Goal: Information Seeking & Learning: Find specific fact

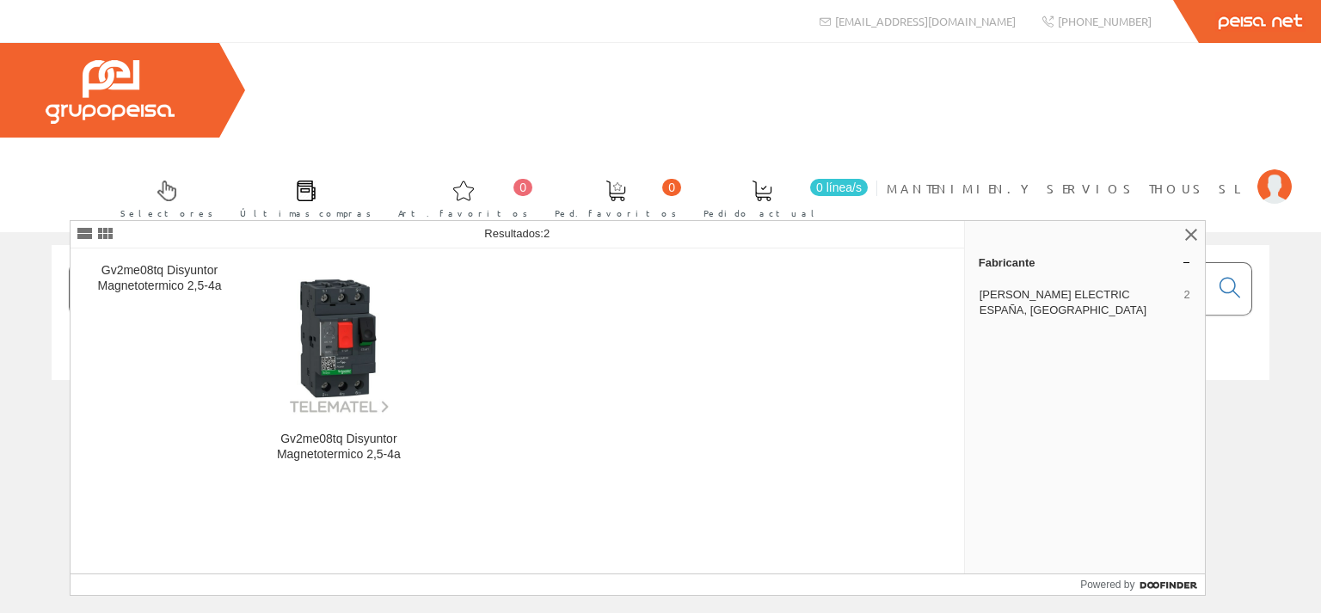
click at [128, 263] on input "GV0ME08" at bounding box center [640, 289] width 1140 height 52
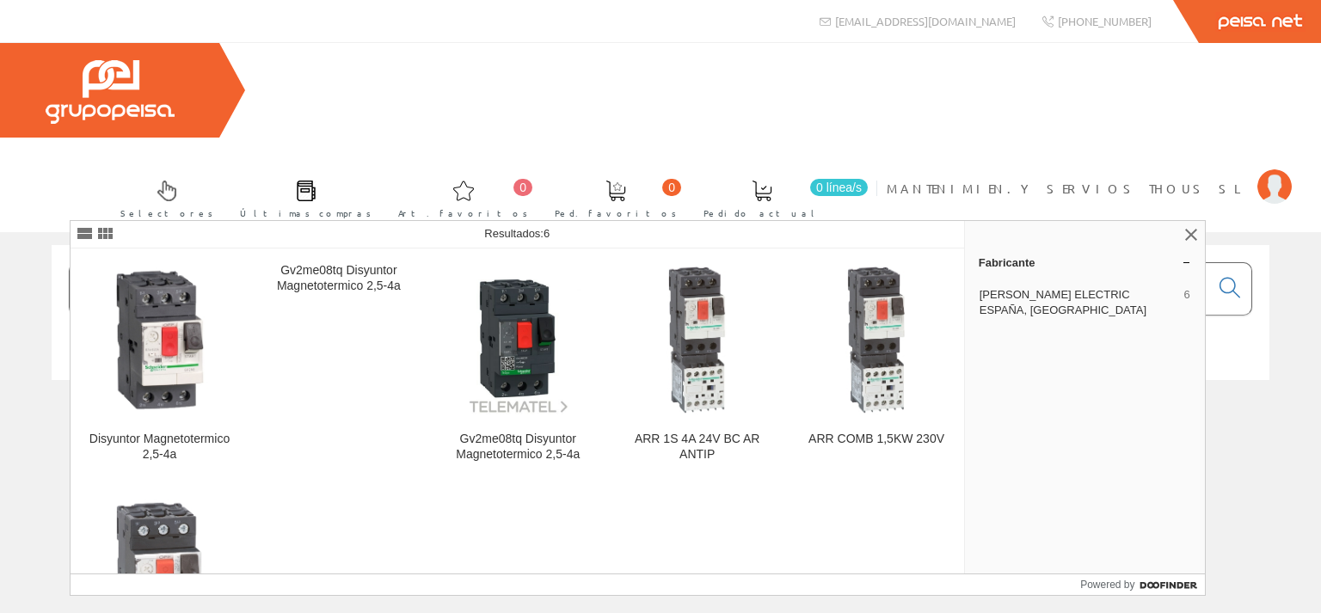
drag, startPoint x: 189, startPoint y: 191, endPoint x: 215, endPoint y: 196, distance: 26.3
click at [215, 263] on input "GV2ME08" at bounding box center [640, 289] width 1140 height 52
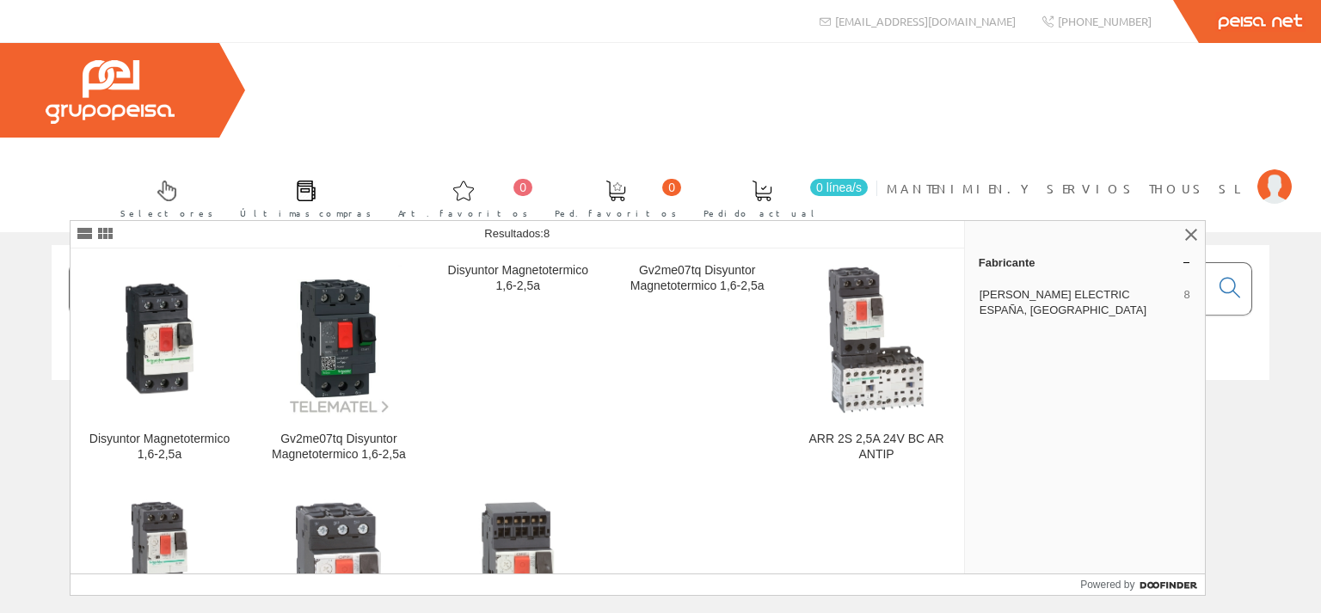
click at [208, 263] on input "GV2ME07" at bounding box center [640, 289] width 1140 height 52
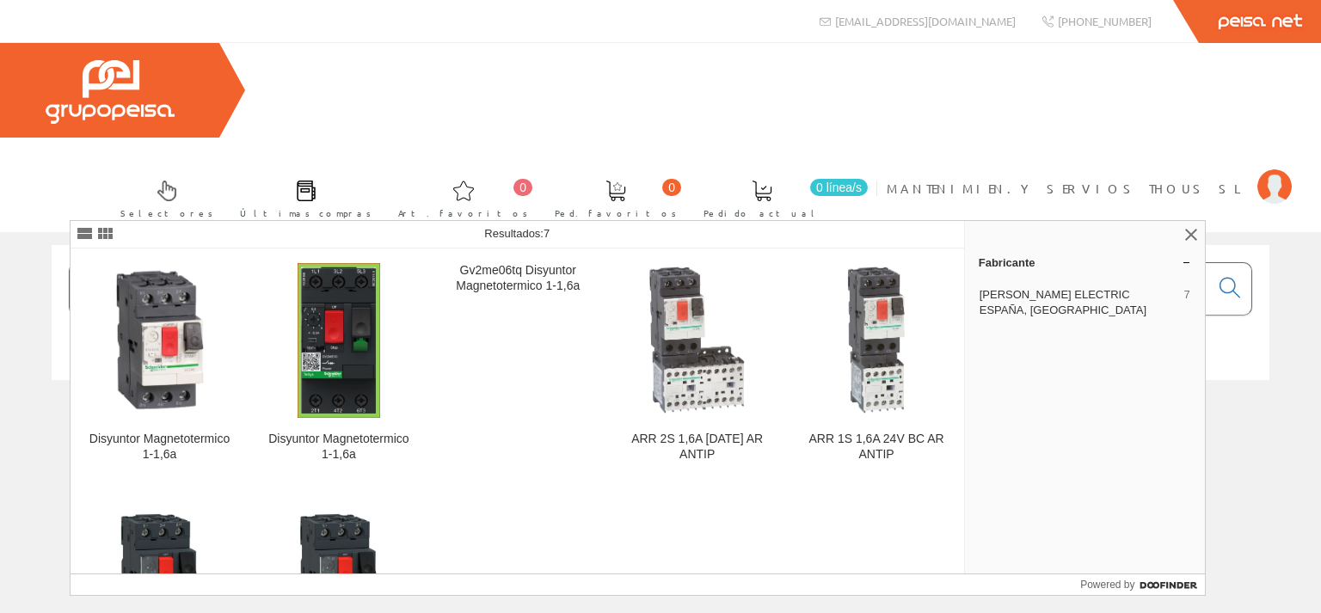
drag, startPoint x: 206, startPoint y: 195, endPoint x: 48, endPoint y: 174, distance: 158.9
click at [70, 263] on input "GV2ME06" at bounding box center [640, 289] width 1140 height 52
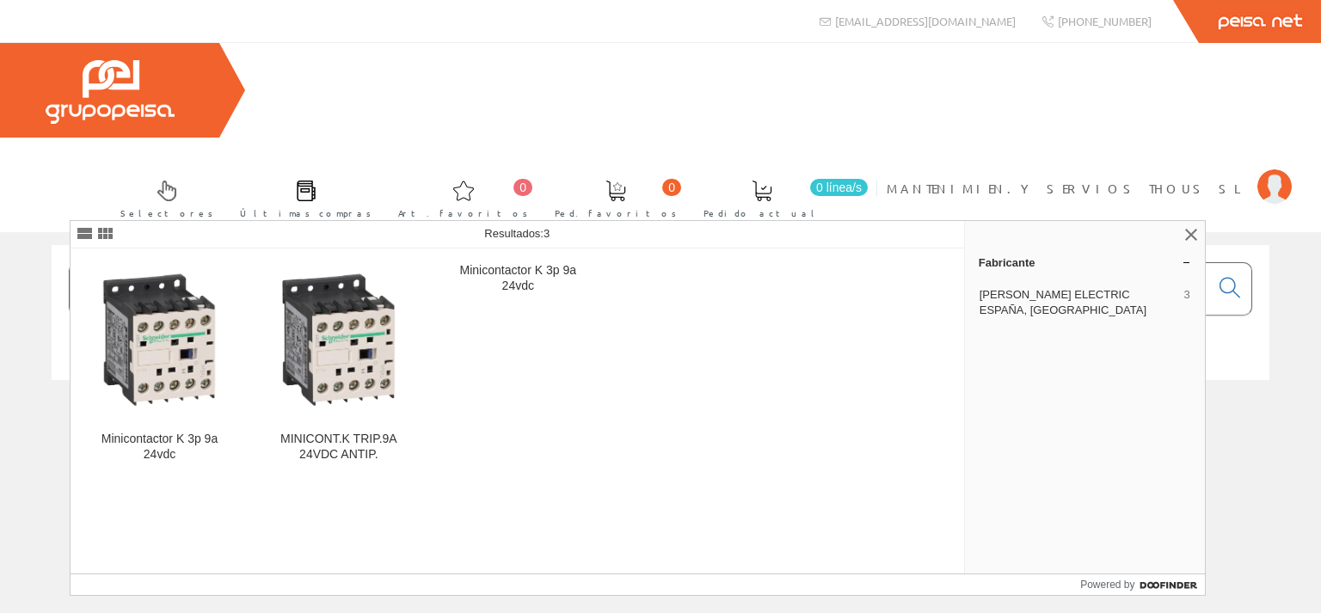
type input "lp1k0910bd"
click at [1300, 93] on div "Selectores Últimas compras 0 0" at bounding box center [660, 137] width 1321 height 189
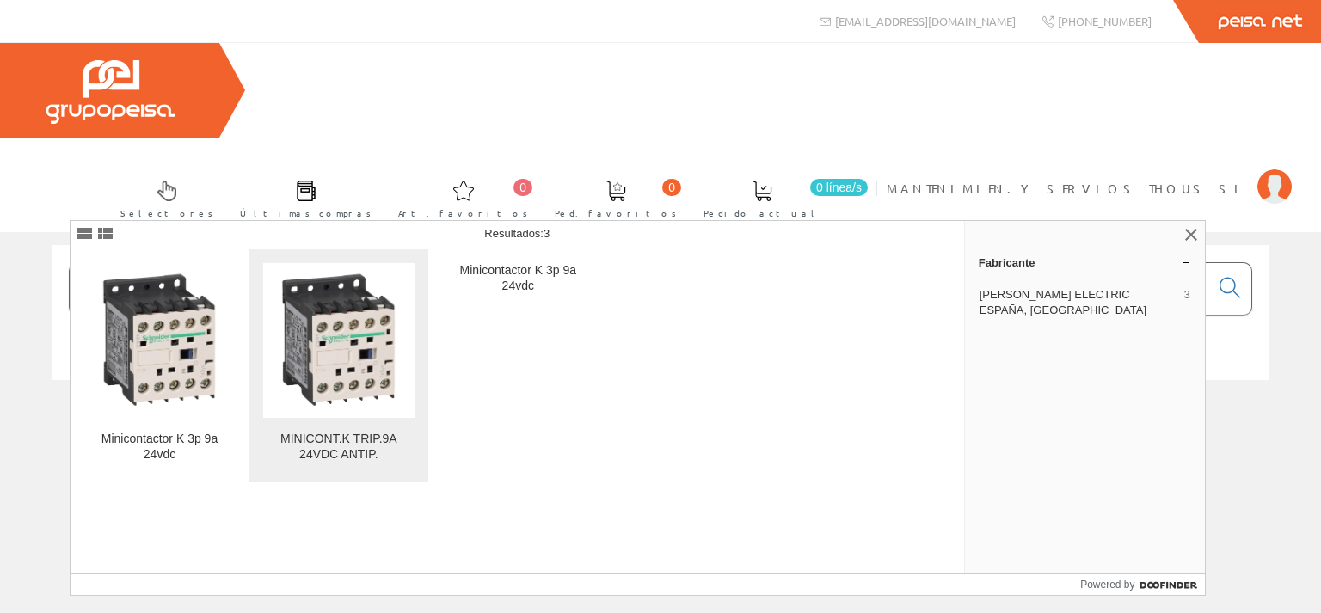
click at [345, 322] on img at bounding box center [338, 340] width 151 height 151
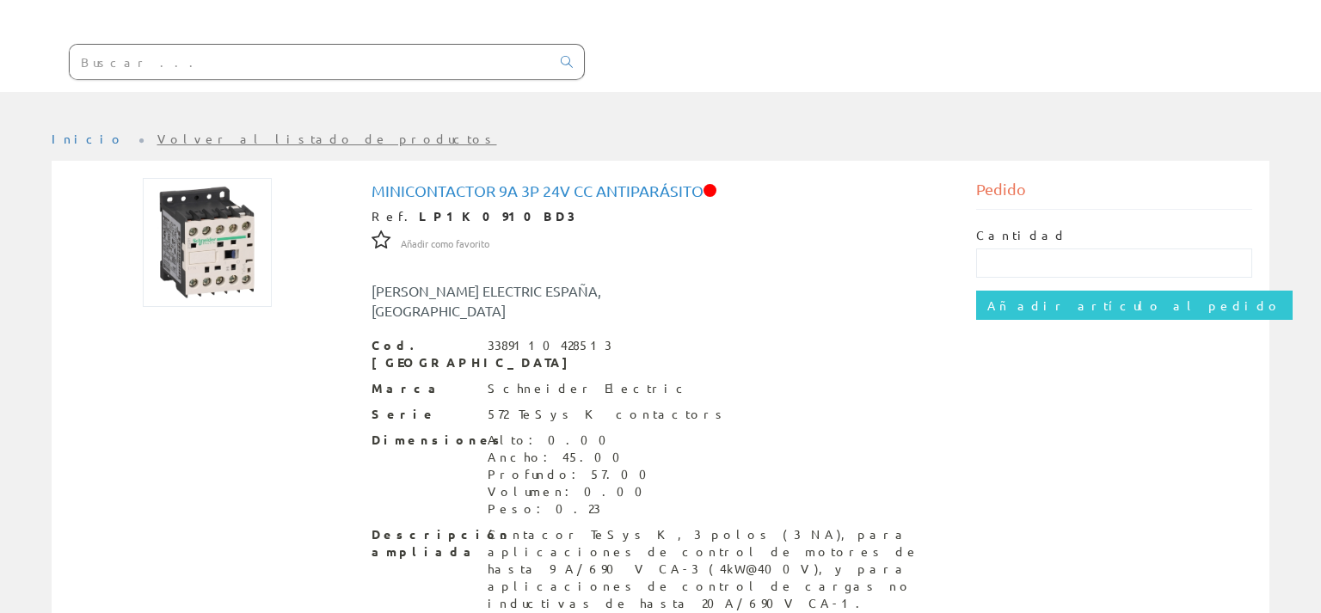
scroll to position [228, 0]
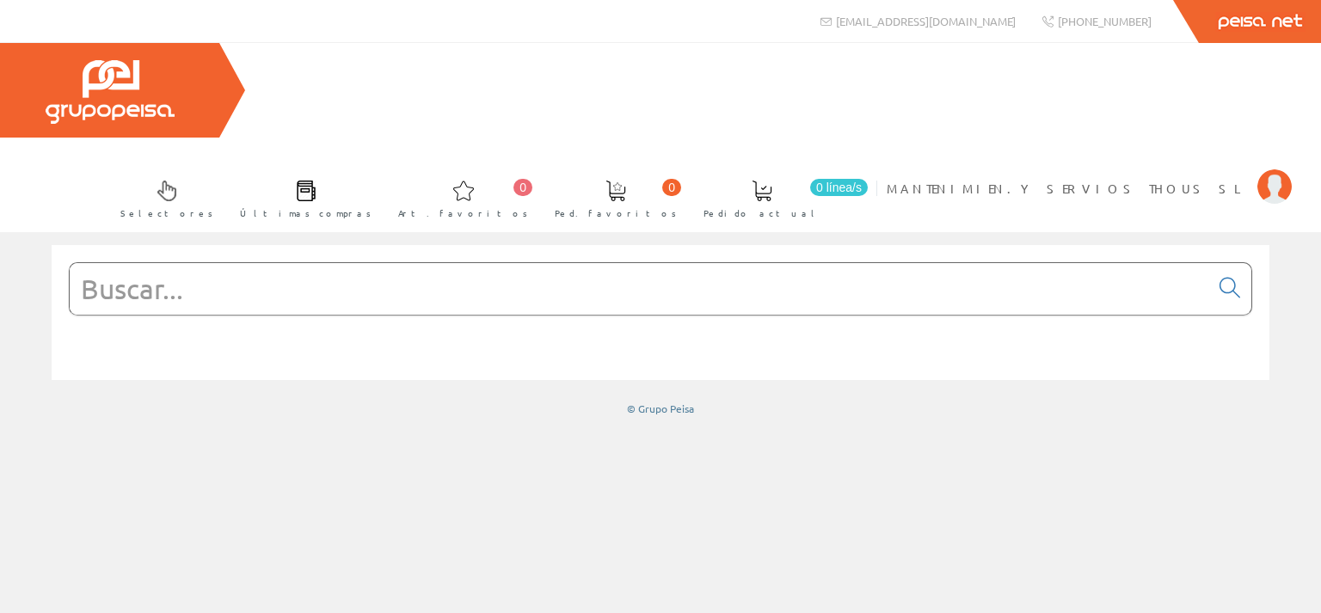
click at [408, 263] on input "text" at bounding box center [640, 289] width 1140 height 52
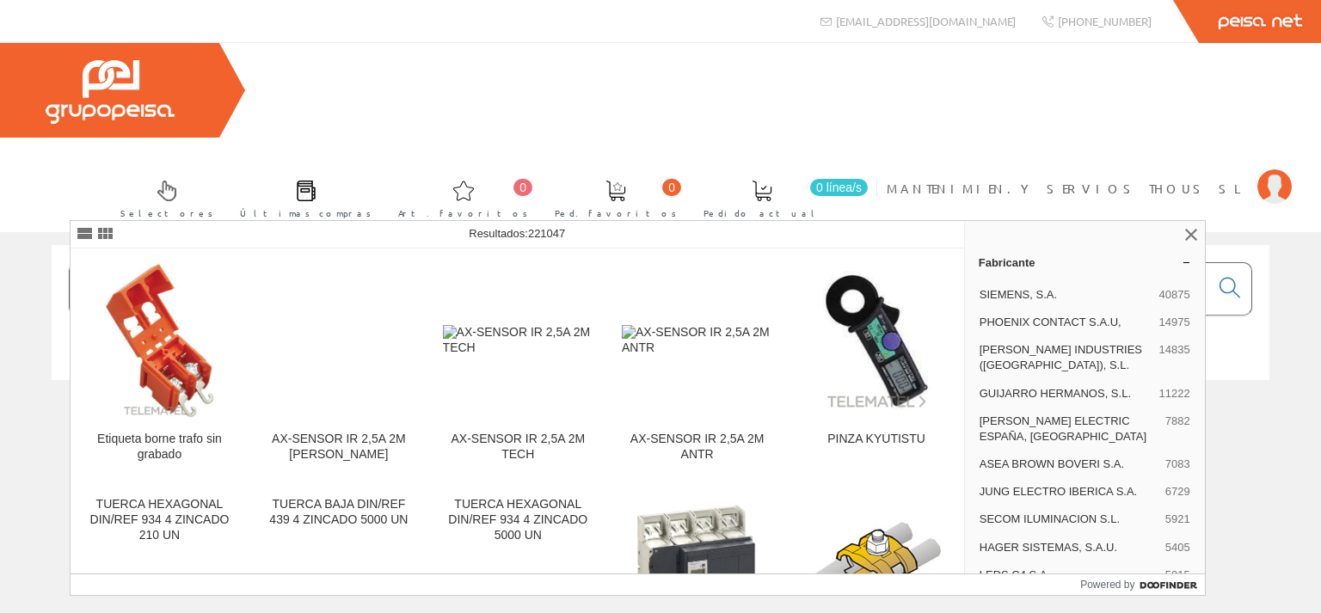
type input "mt4434te"
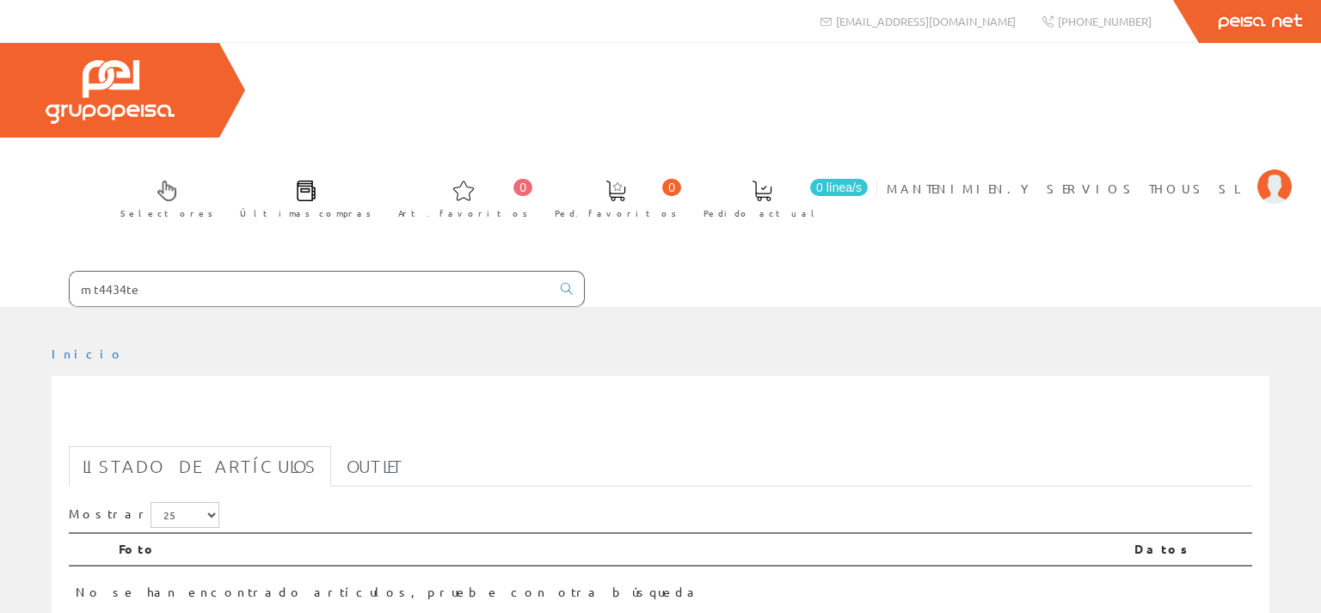
click at [79, 272] on input "mt4434te" at bounding box center [310, 289] width 481 height 34
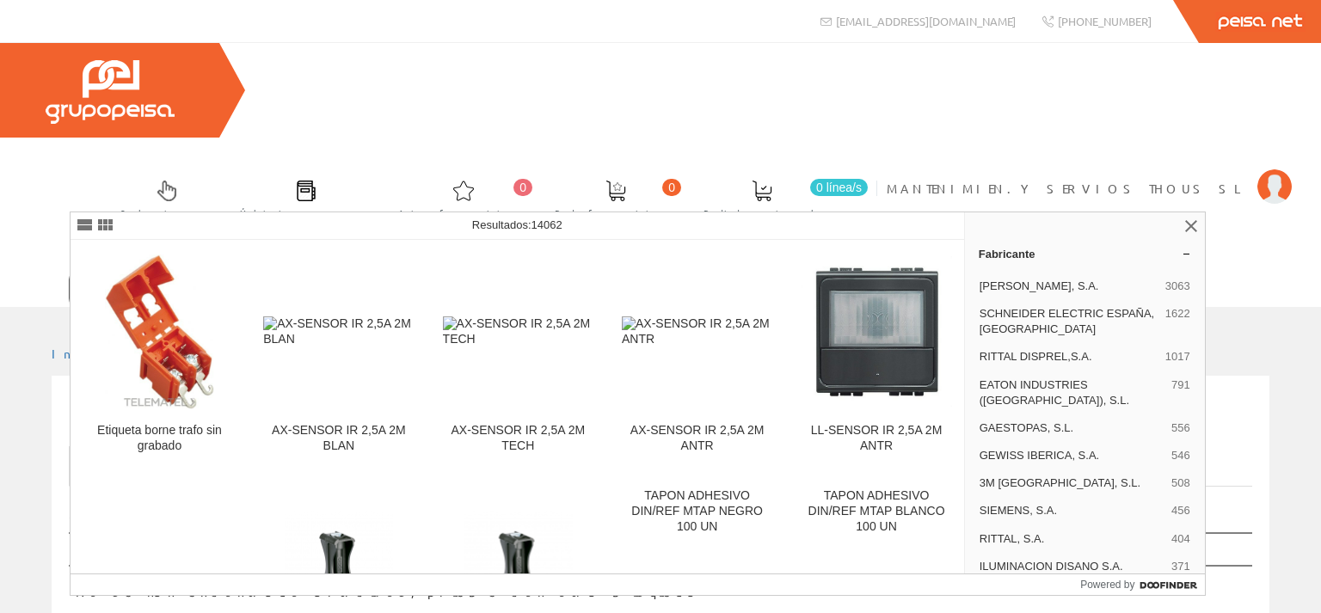
type input "kinco mt4434te"
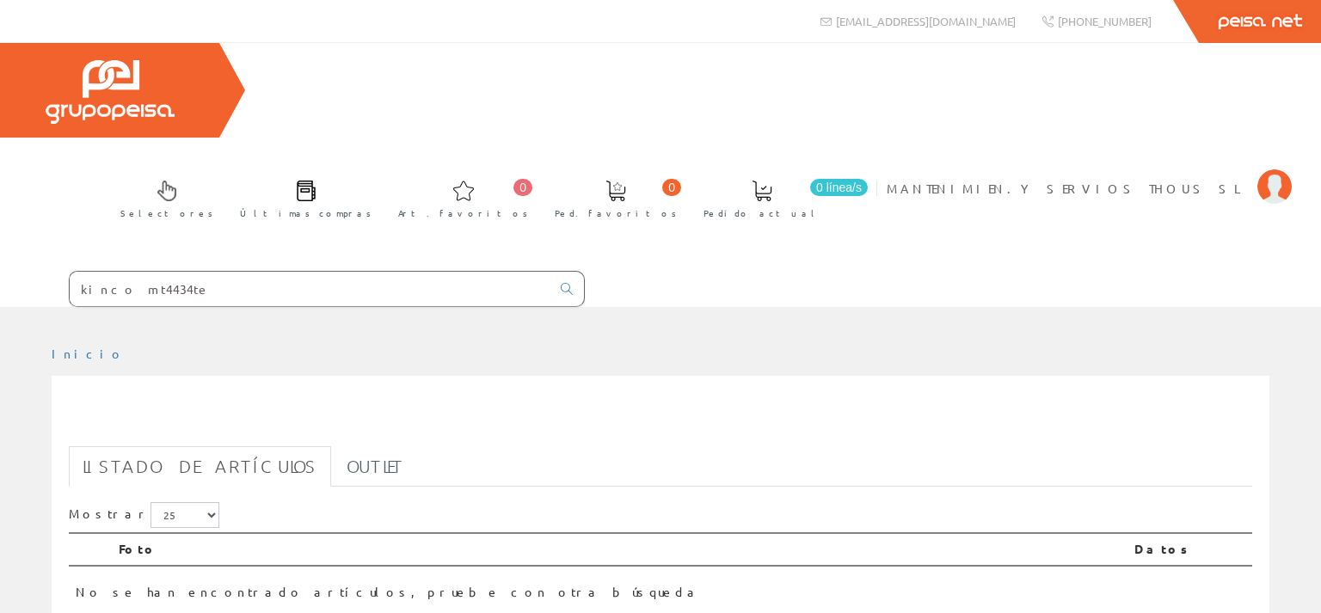
drag, startPoint x: 204, startPoint y: 194, endPoint x: 19, endPoint y: 180, distance: 185.4
click at [70, 272] on input "kinco mt4434te" at bounding box center [310, 289] width 481 height 34
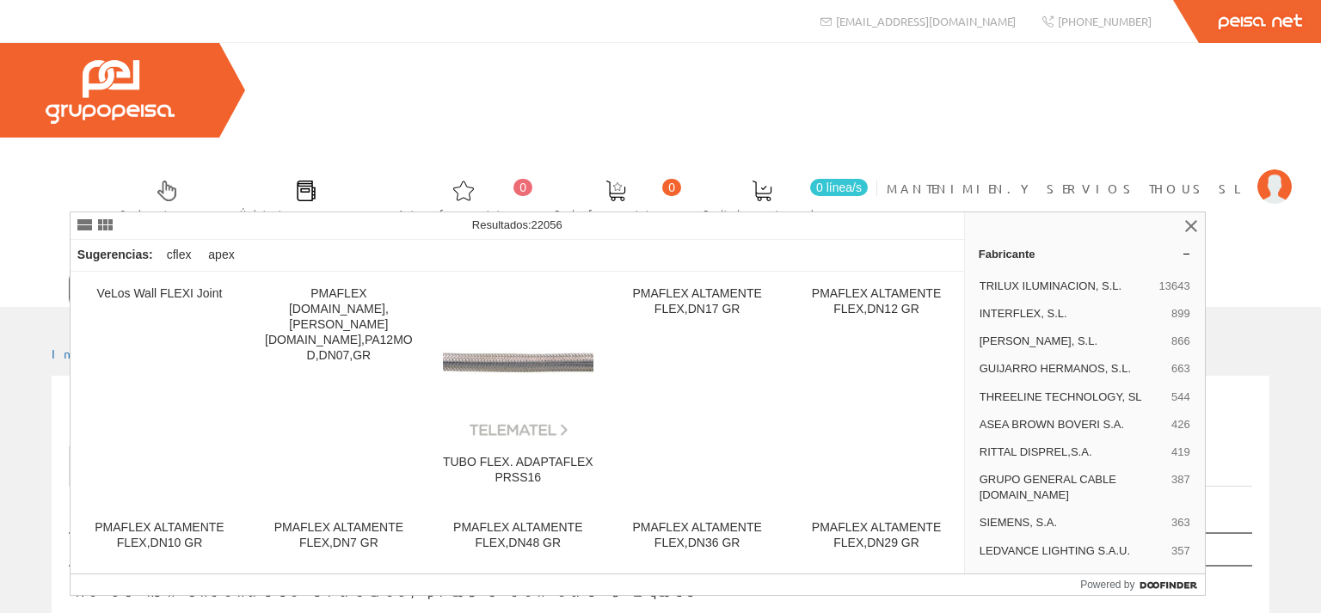
drag, startPoint x: 111, startPoint y: 196, endPoint x: 38, endPoint y: 186, distance: 73.8
click at [70, 272] on input "falex" at bounding box center [310, 289] width 481 height 34
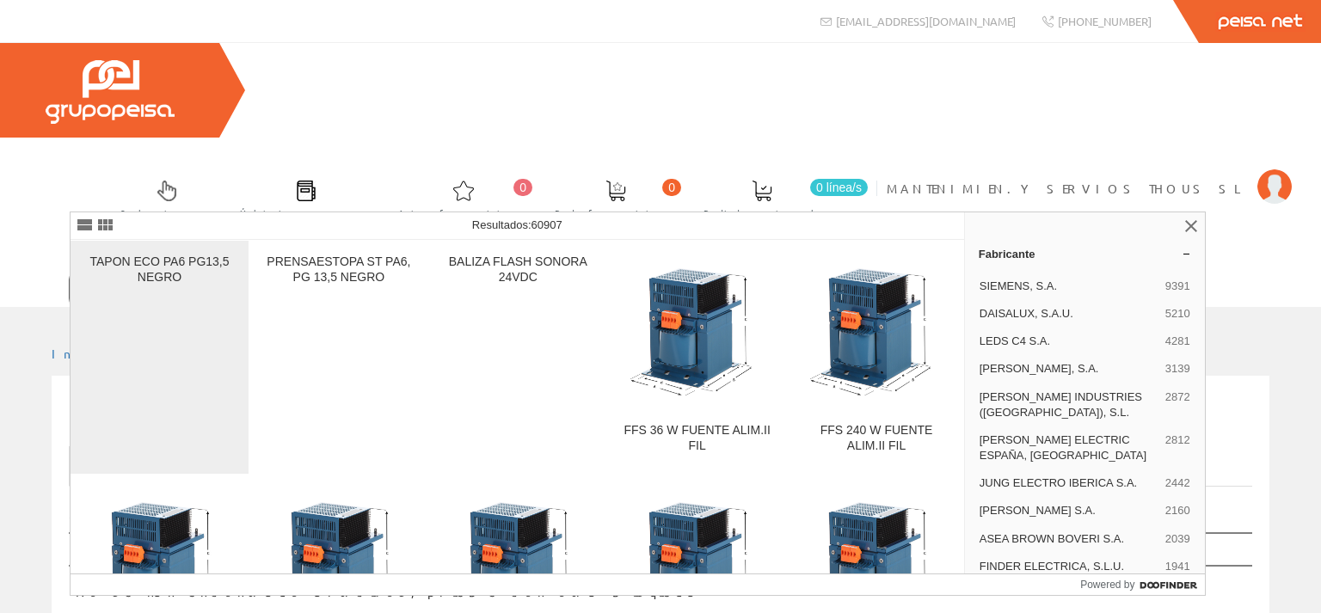
type input "fbs24"
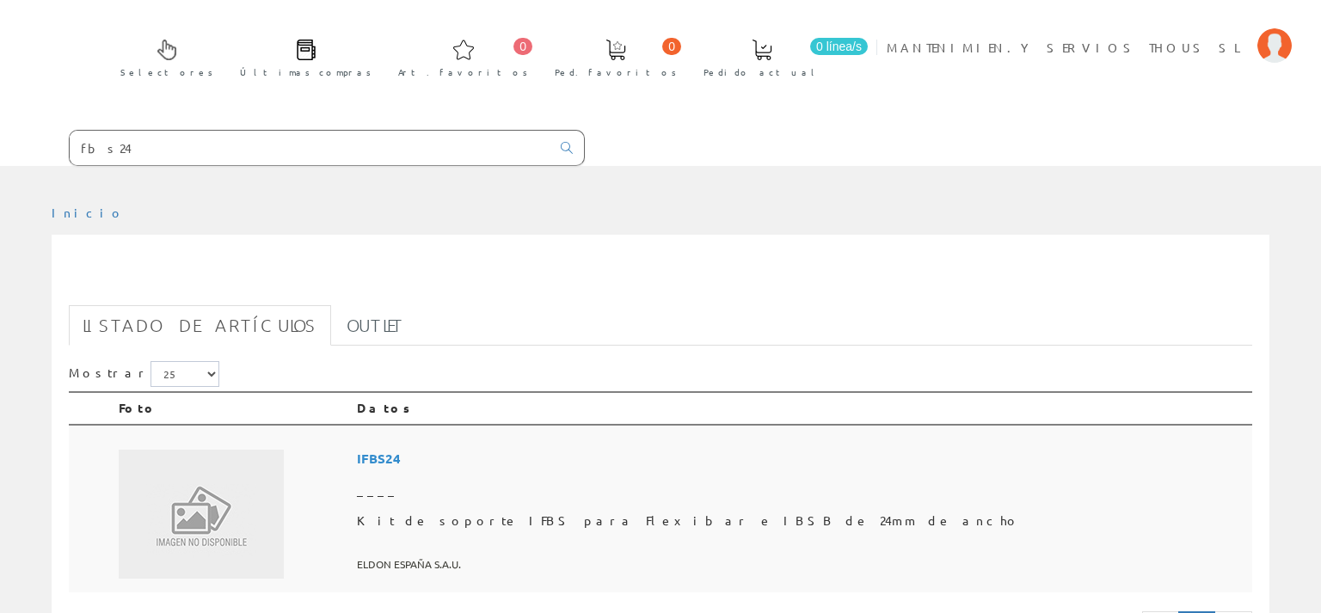
scroll to position [181, 0]
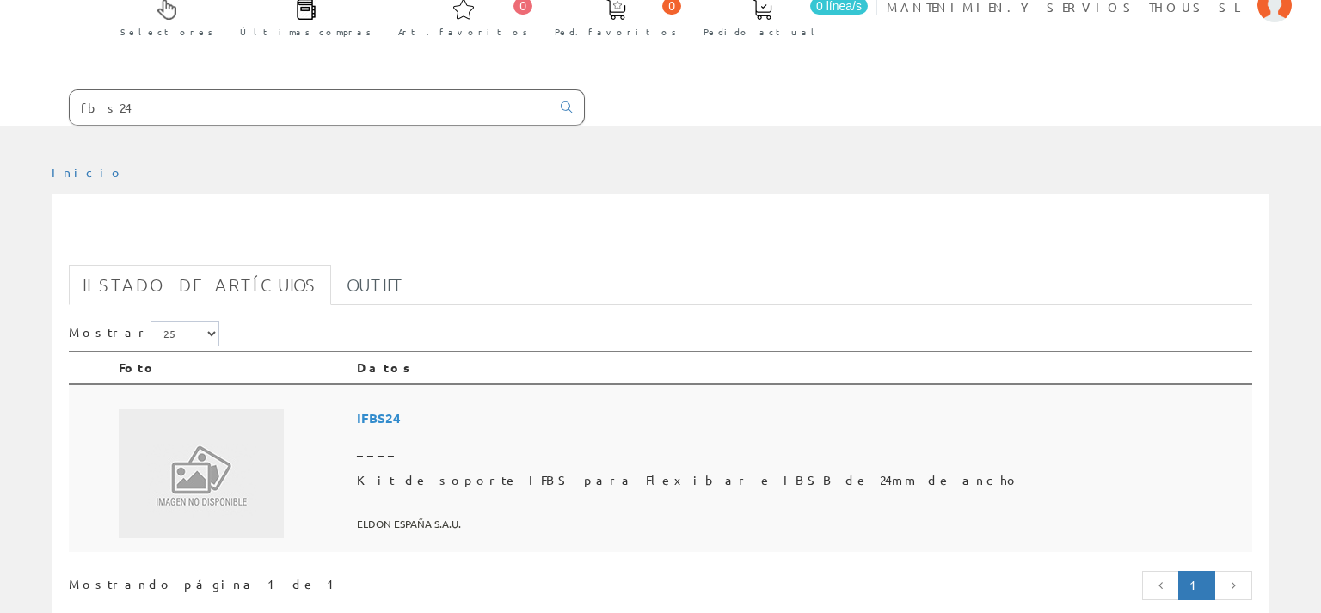
click at [580, 465] on span "Kit de soporte IFBS para Flexibar e IBSB de 24mm de ancho" at bounding box center [801, 480] width 888 height 31
